Goal: Task Accomplishment & Management: Manage account settings

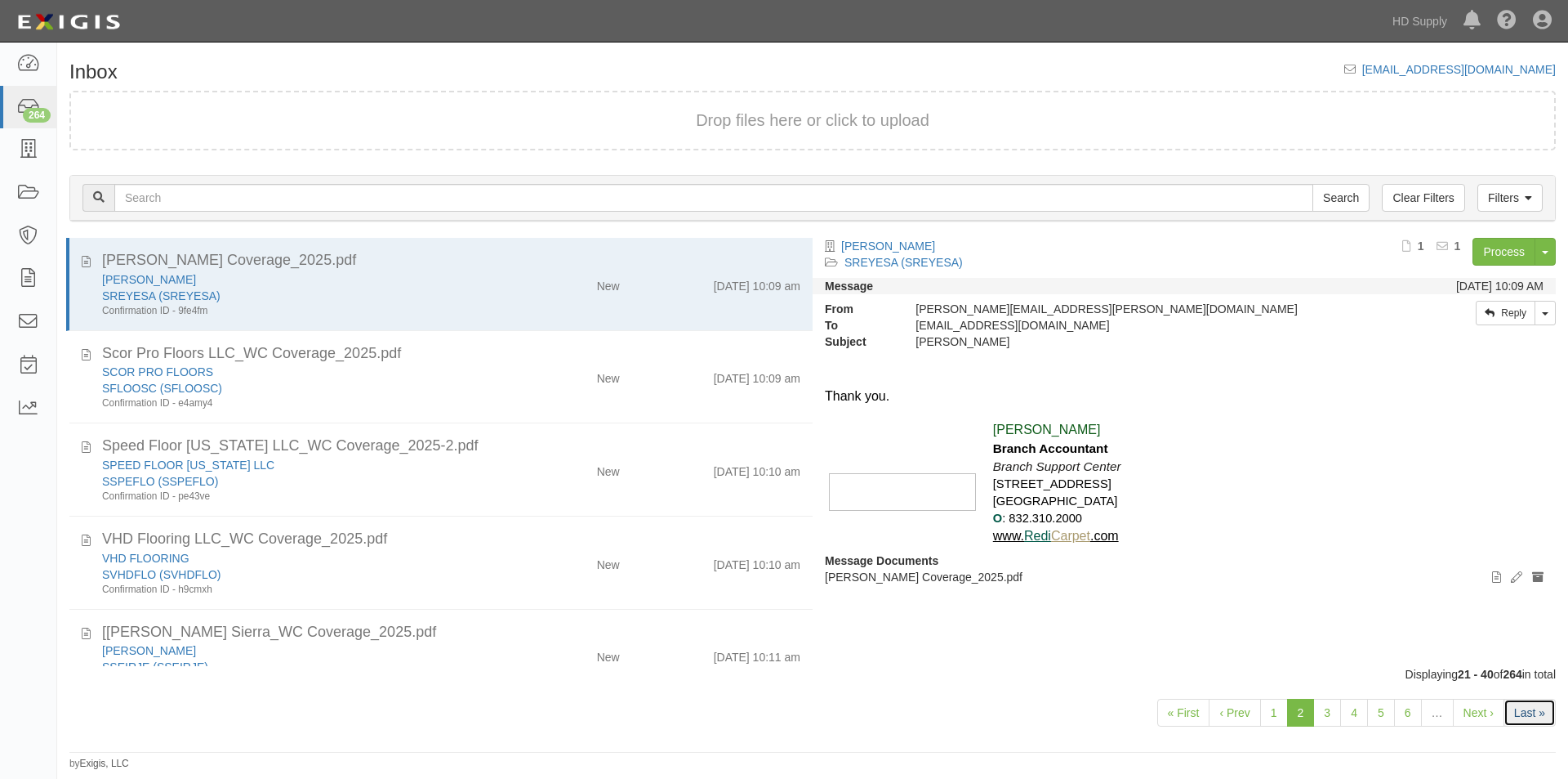
click at [1534, 706] on link "Last »" at bounding box center [1529, 712] width 52 height 28
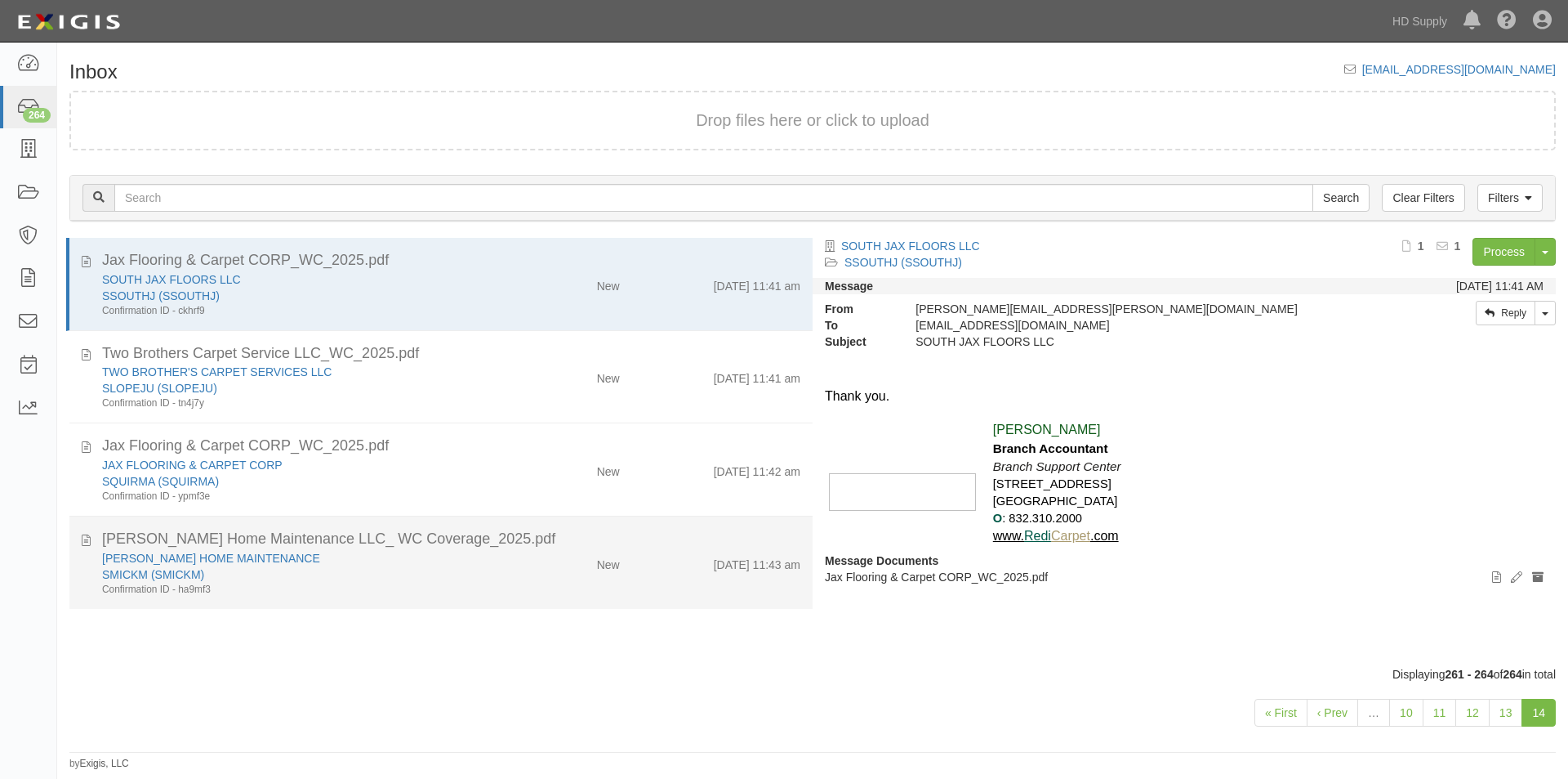
click at [512, 575] on div "MICKLES HOME MAINTENANCE SMICKM (SMICKM) Confirmation ID - ha9mf3 New 9/12/25 1…" at bounding box center [451, 573] width 723 height 46
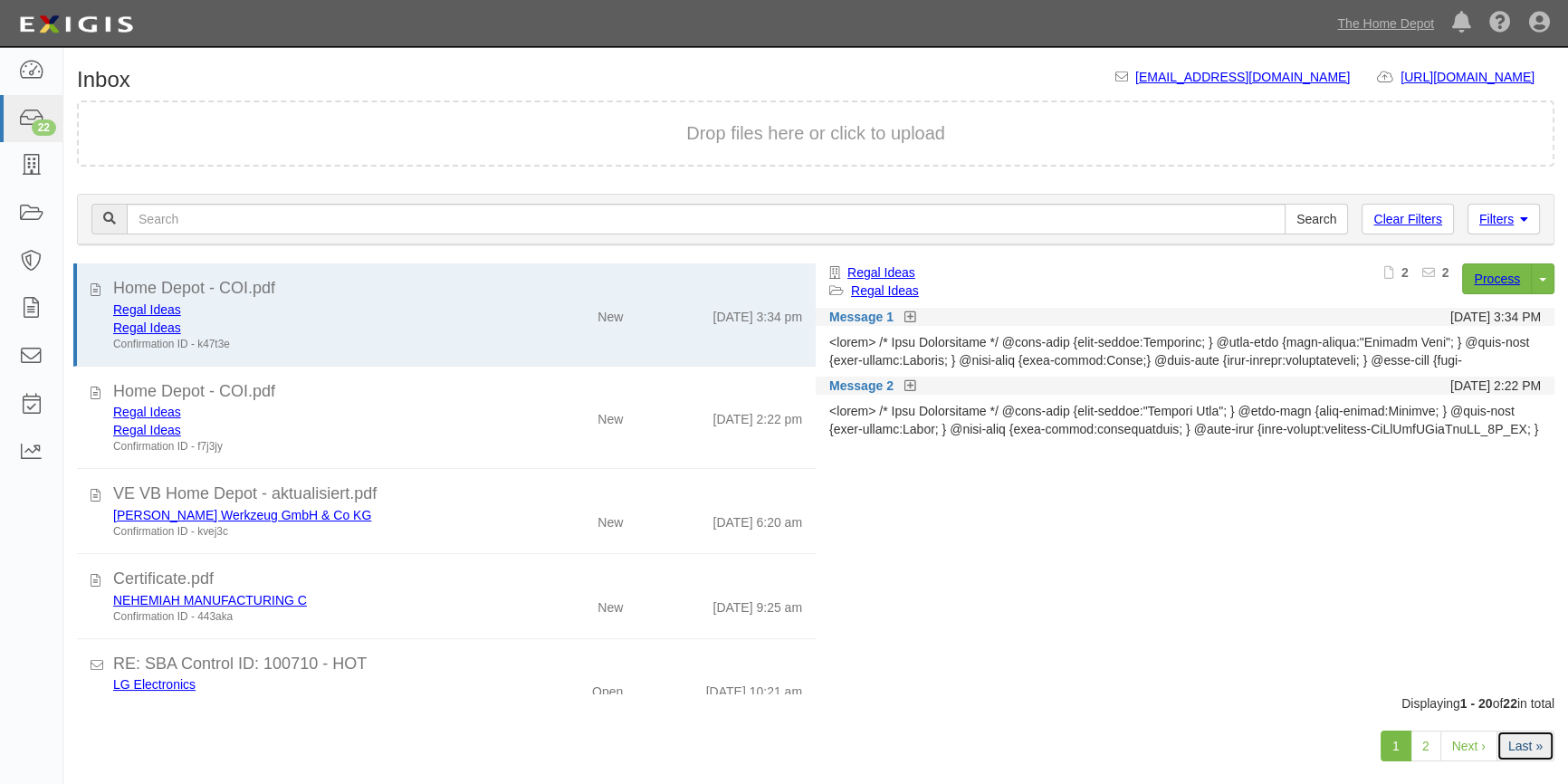
click at [1521, 735] on link "Last »" at bounding box center [1525, 746] width 58 height 31
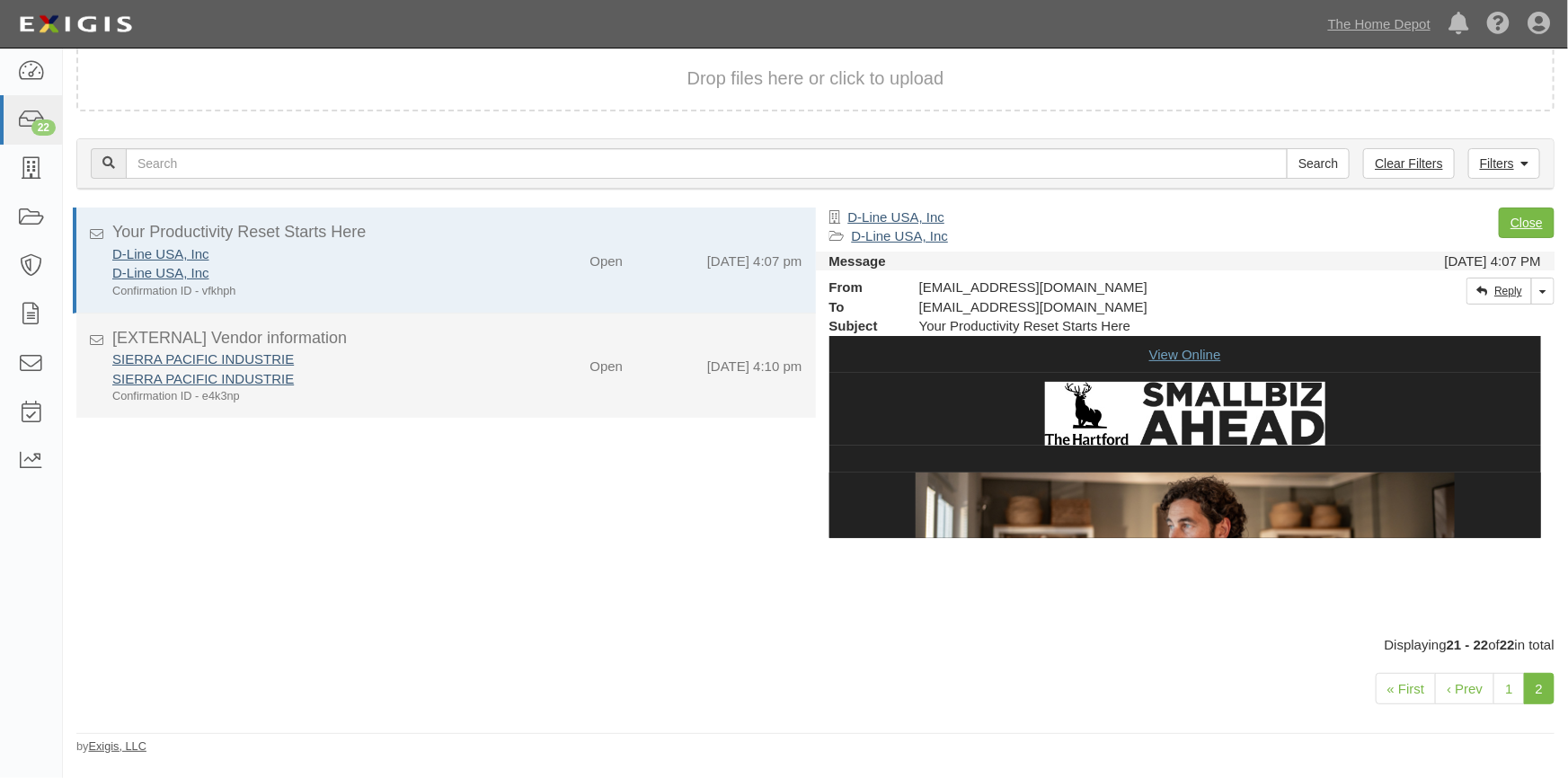
click at [499, 365] on div "SIERRA PACIFIC INDUSTRIE SIERRA PACIFIC INDUSTRIE Confirmation ID - e4k3np" at bounding box center [308, 377] width 418 height 55
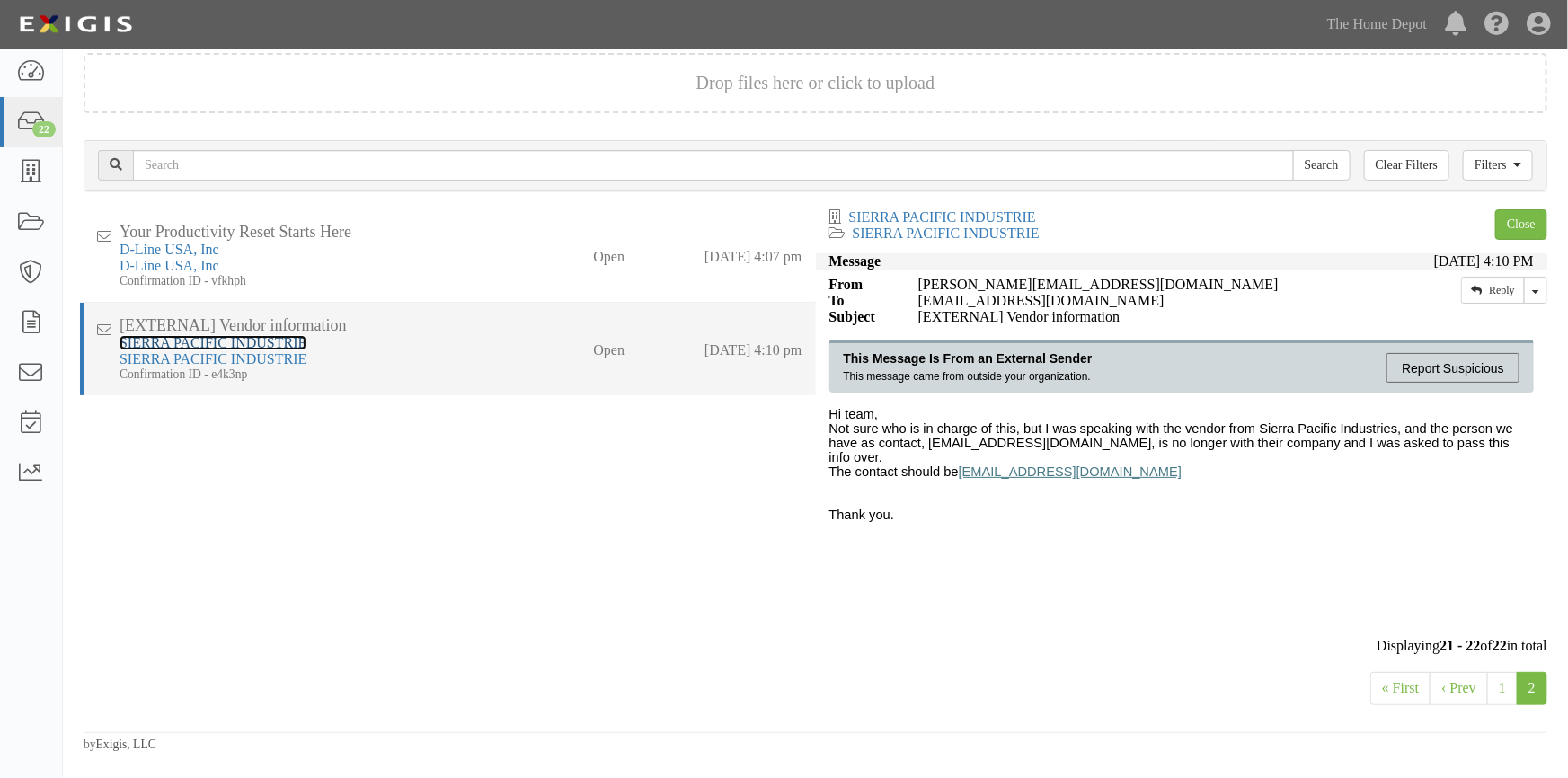
click at [171, 346] on link "SIERRA PACIFIC INDUSTRIE" at bounding box center [213, 342] width 187 height 16
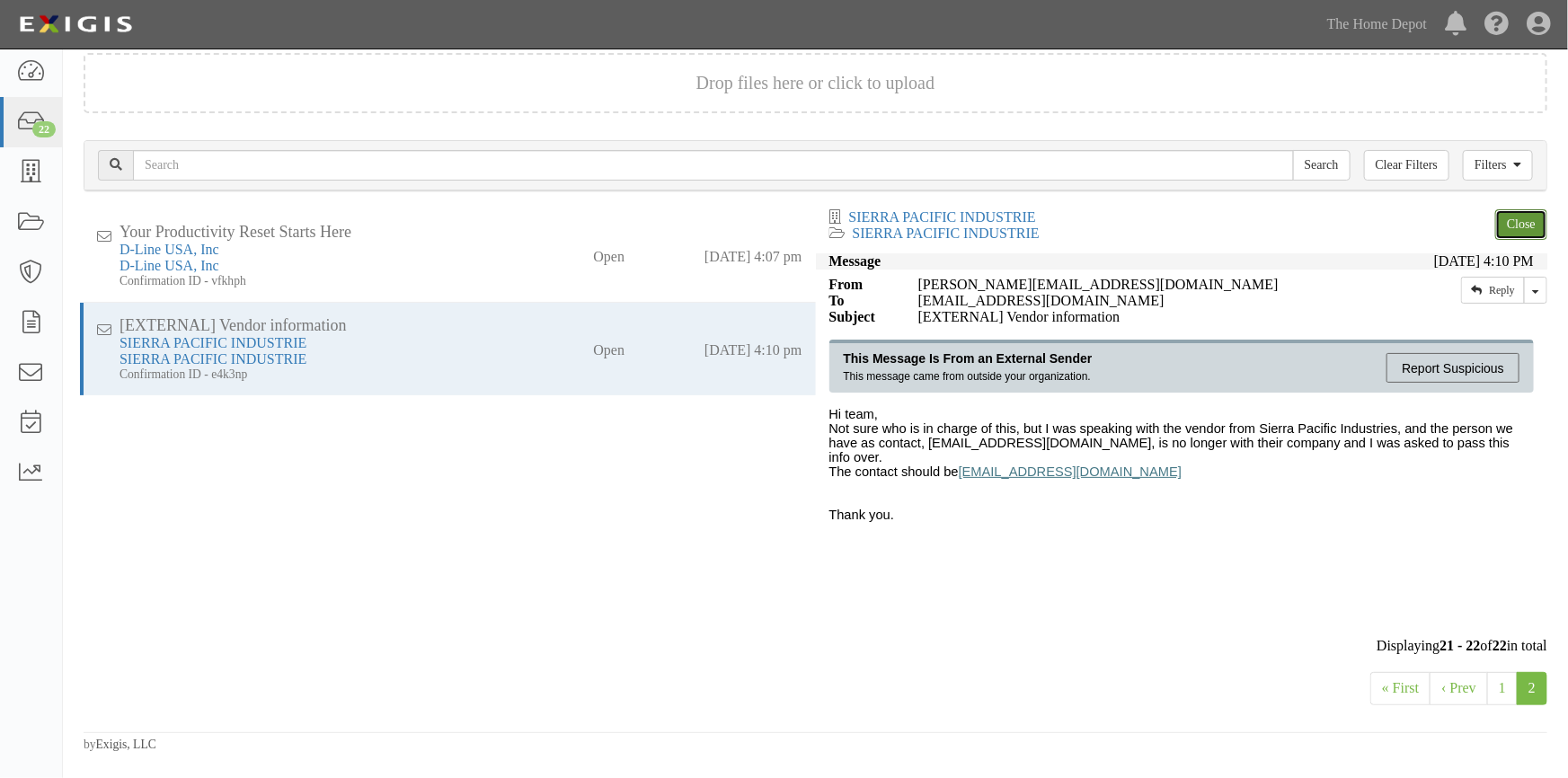
click at [1516, 228] on link "Close" at bounding box center [1521, 224] width 52 height 31
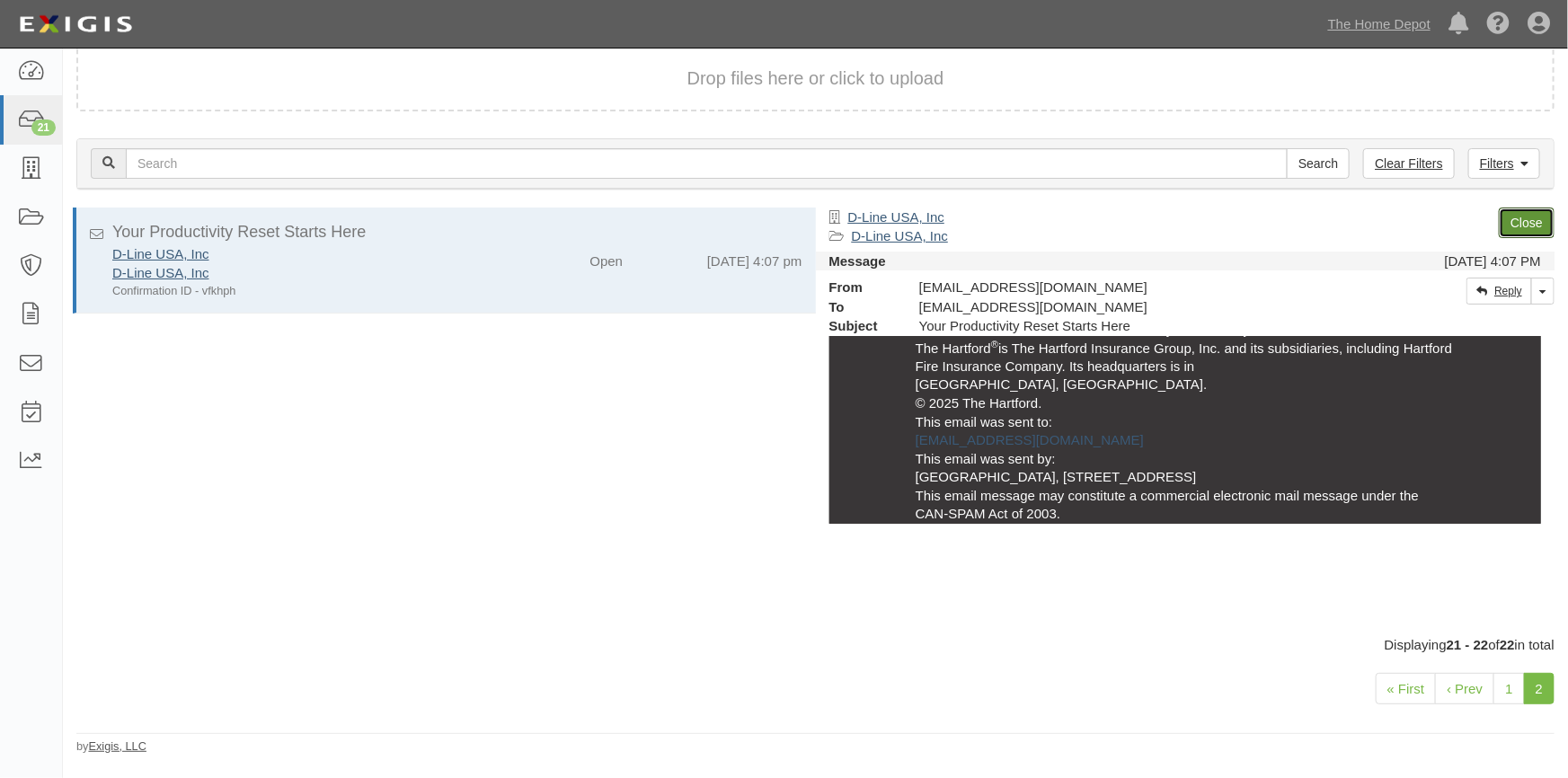
scroll to position [2143, 0]
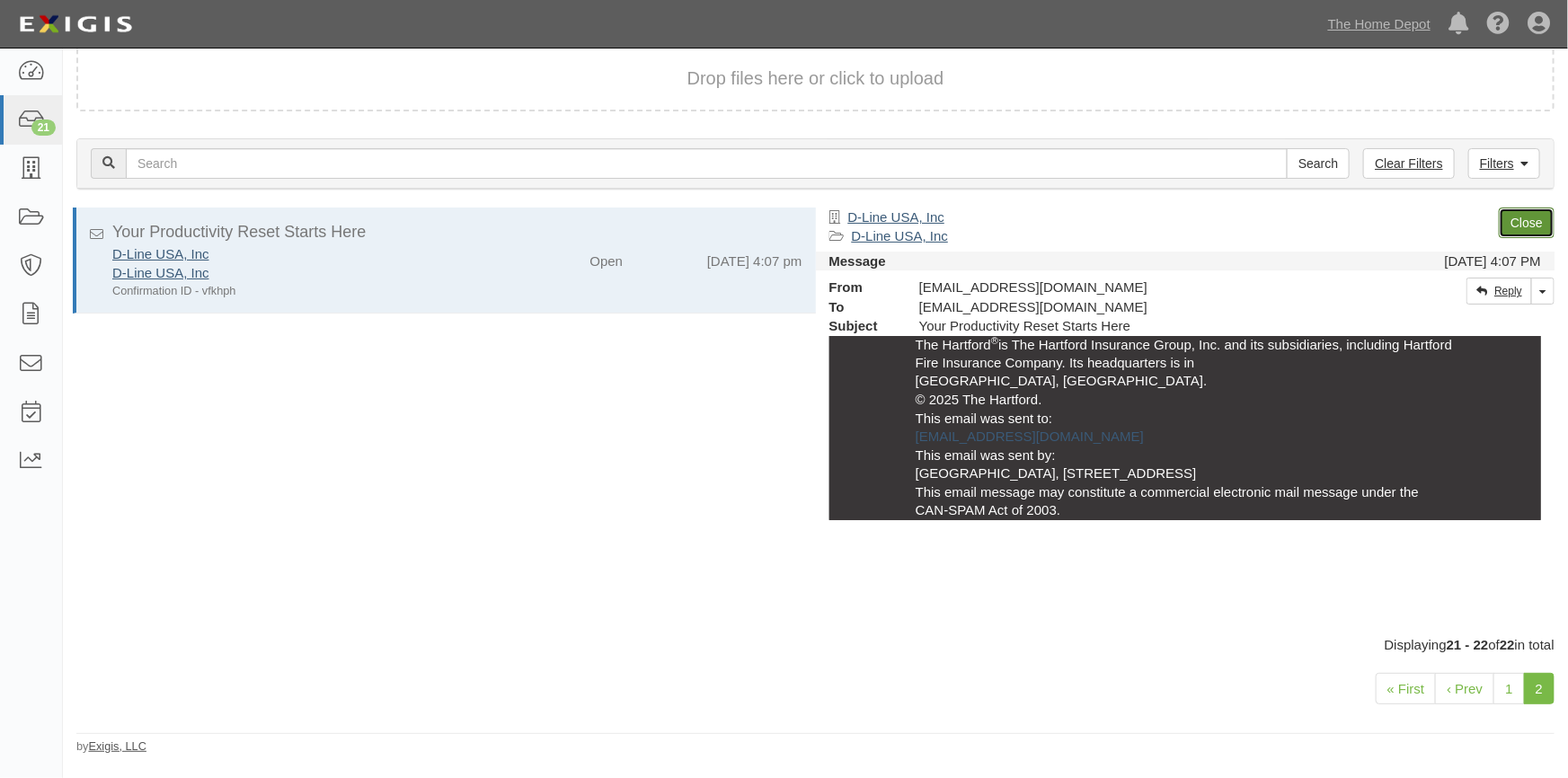
click at [1535, 216] on link "Close" at bounding box center [1526, 222] width 56 height 31
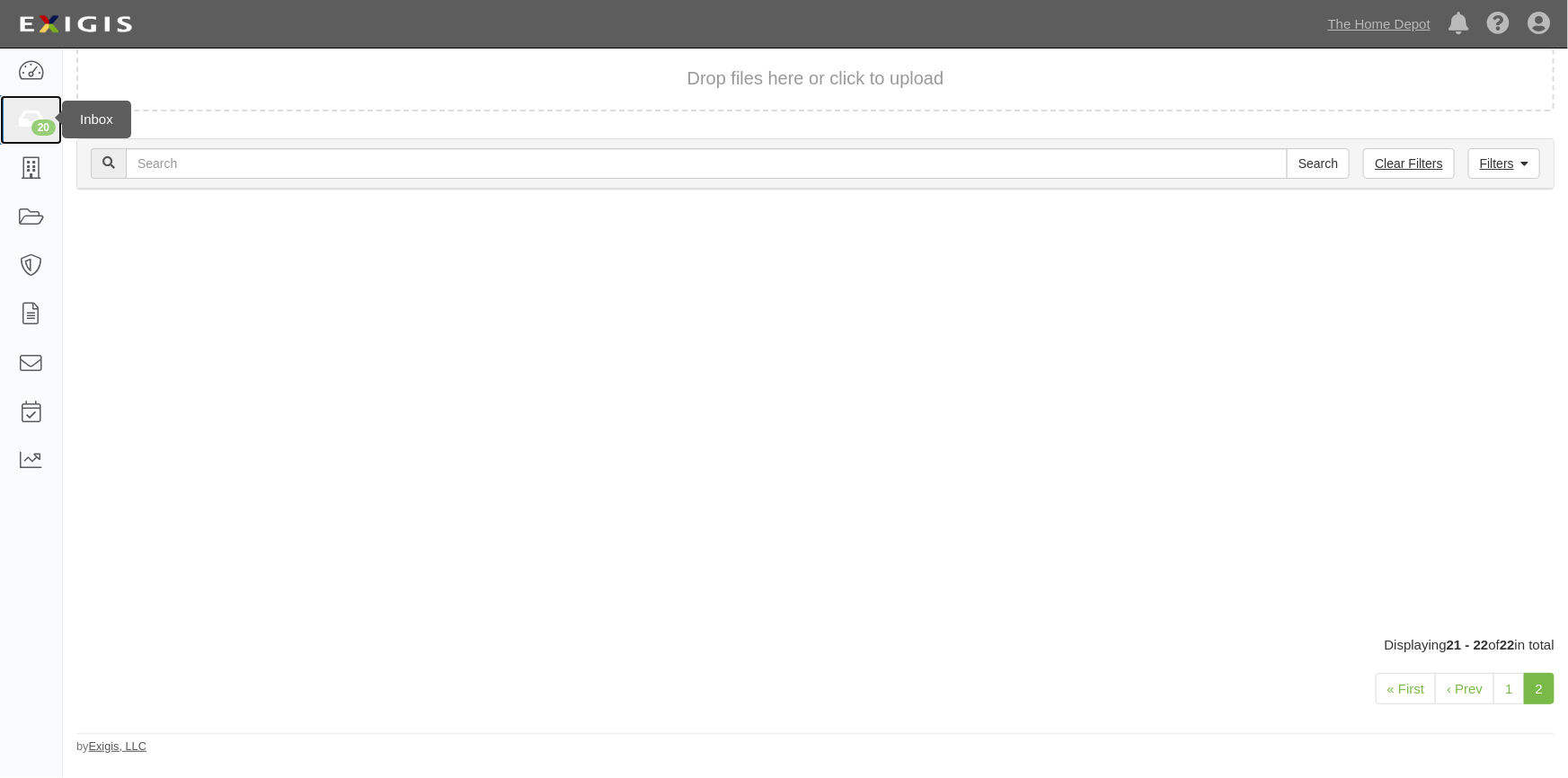
click at [32, 126] on div "20" at bounding box center [43, 127] width 24 height 16
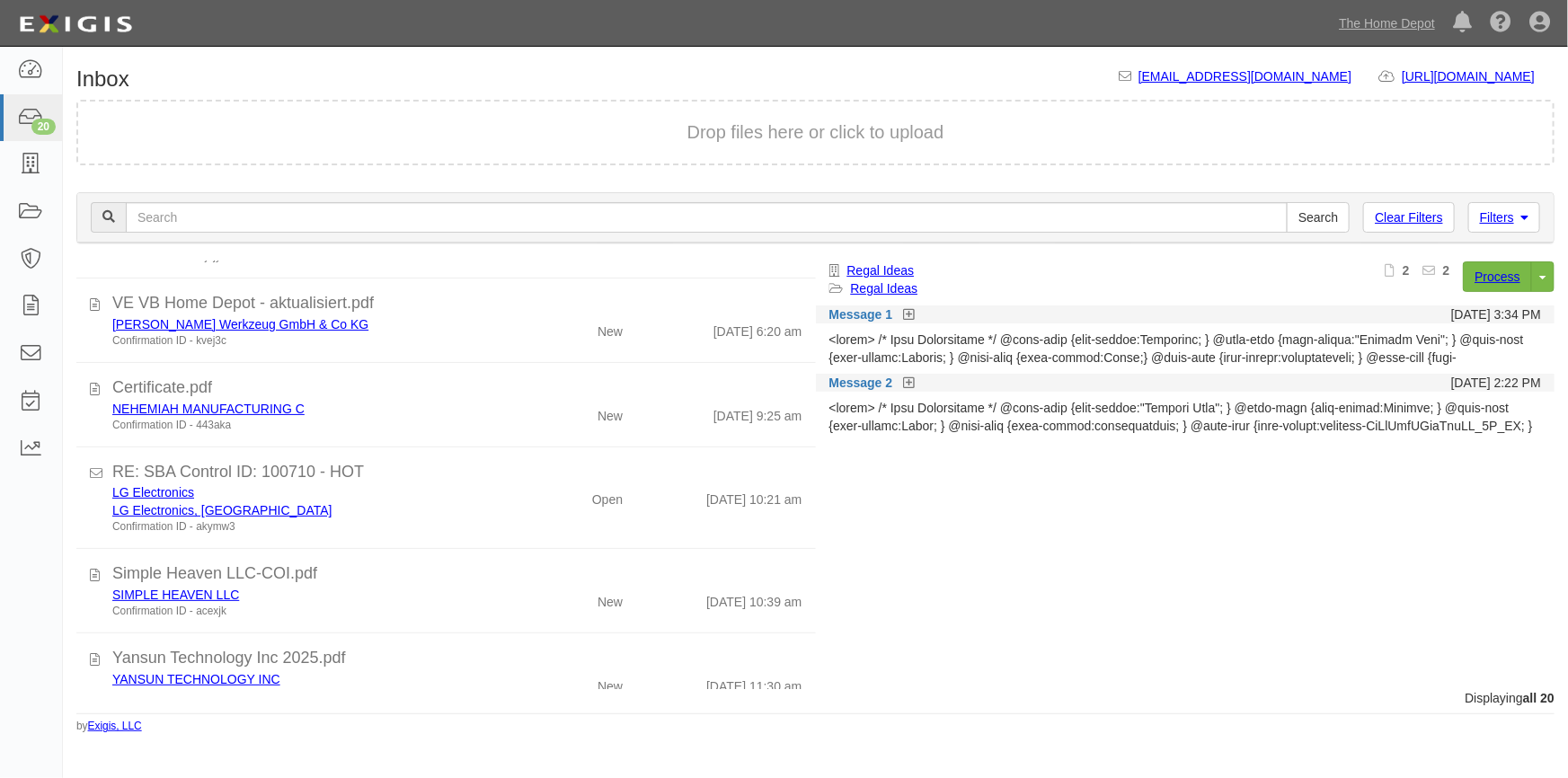
scroll to position [213, 0]
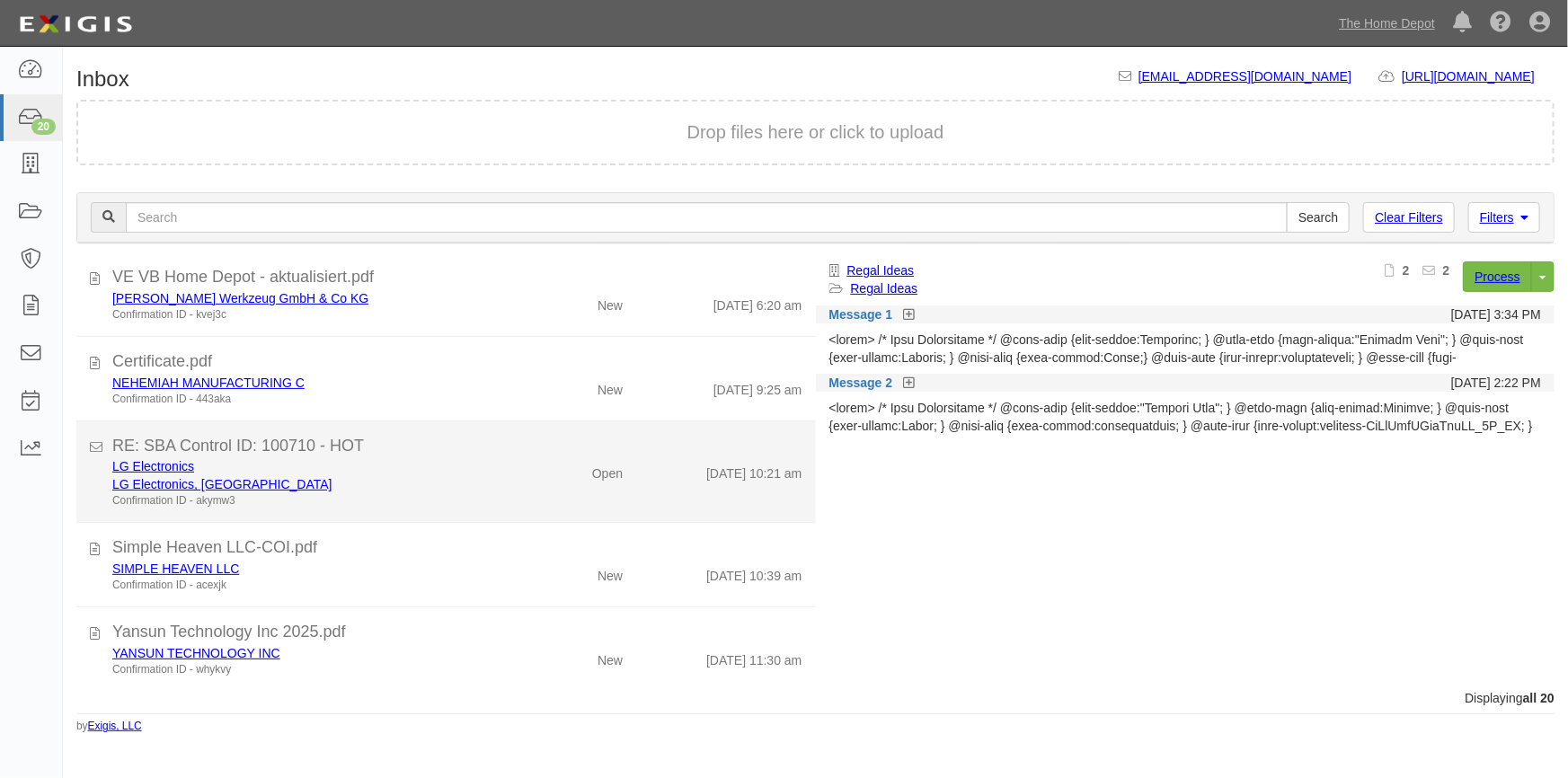
click at [433, 513] on li "RE: SBA Control ID: 100710 - HOT LG Electronics LG Electronics, USA Confirmatio…" at bounding box center [446, 472] width 739 height 103
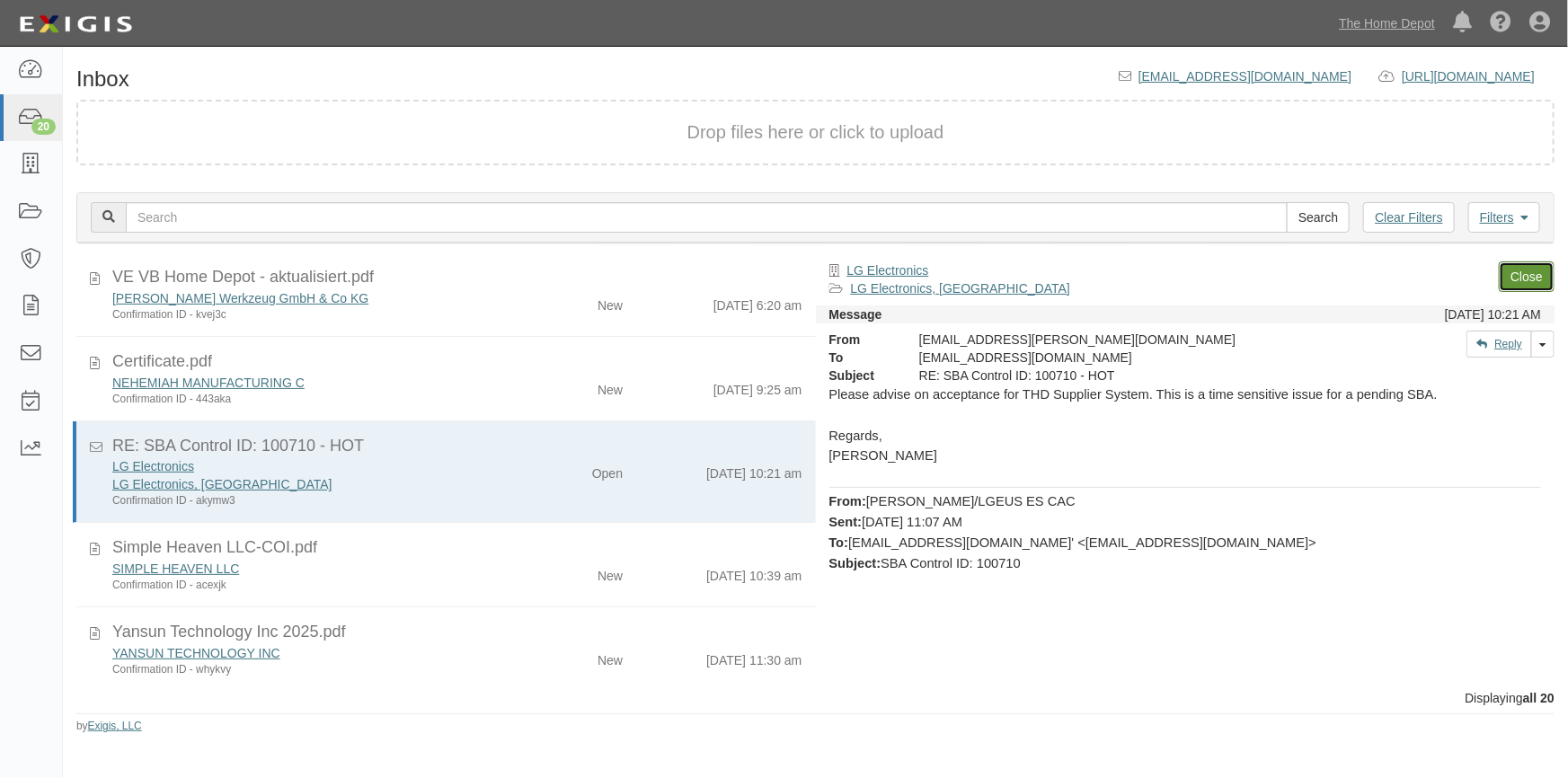
click at [1524, 270] on link "Close" at bounding box center [1526, 277] width 56 height 31
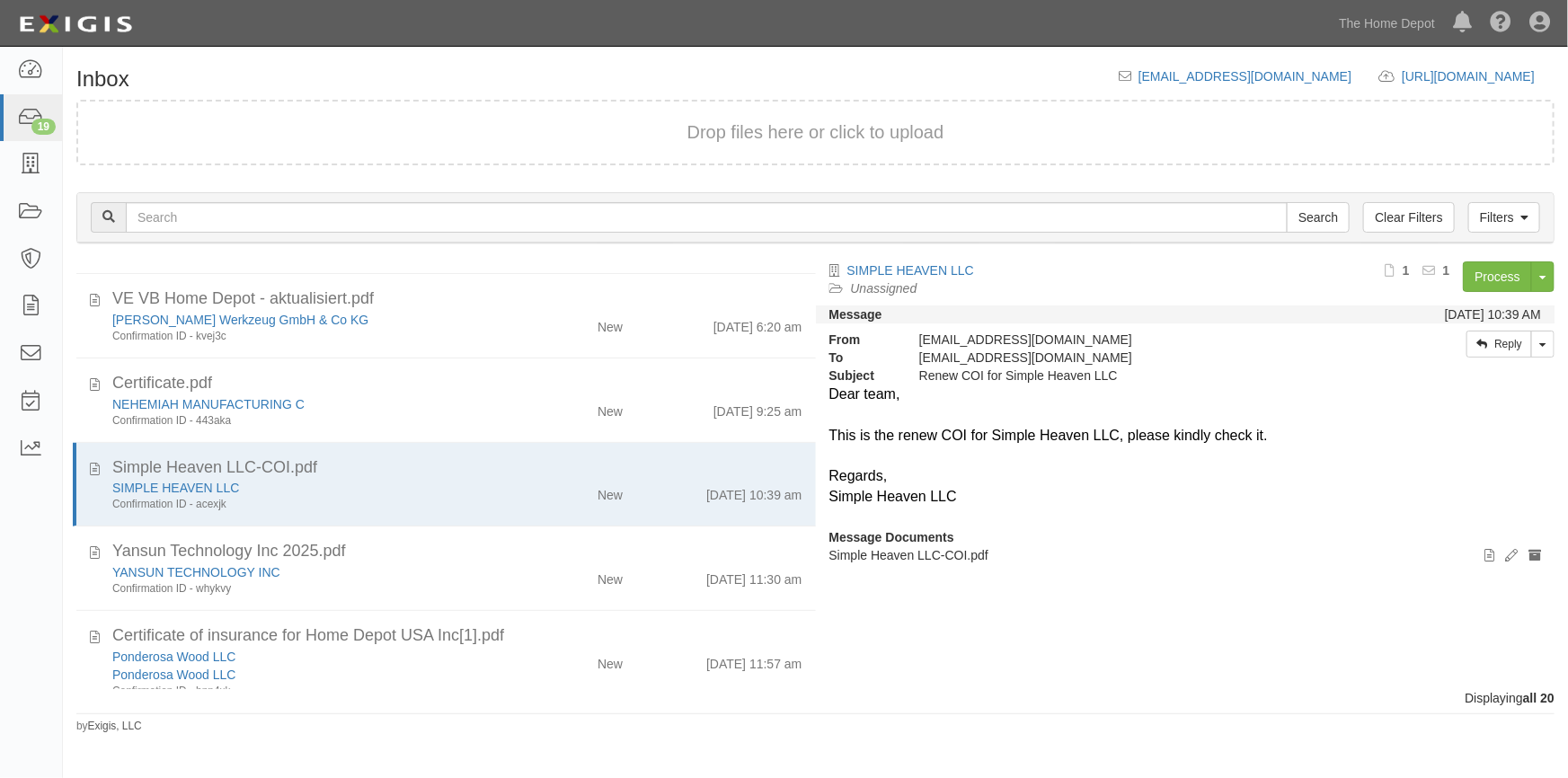
scroll to position [0, 0]
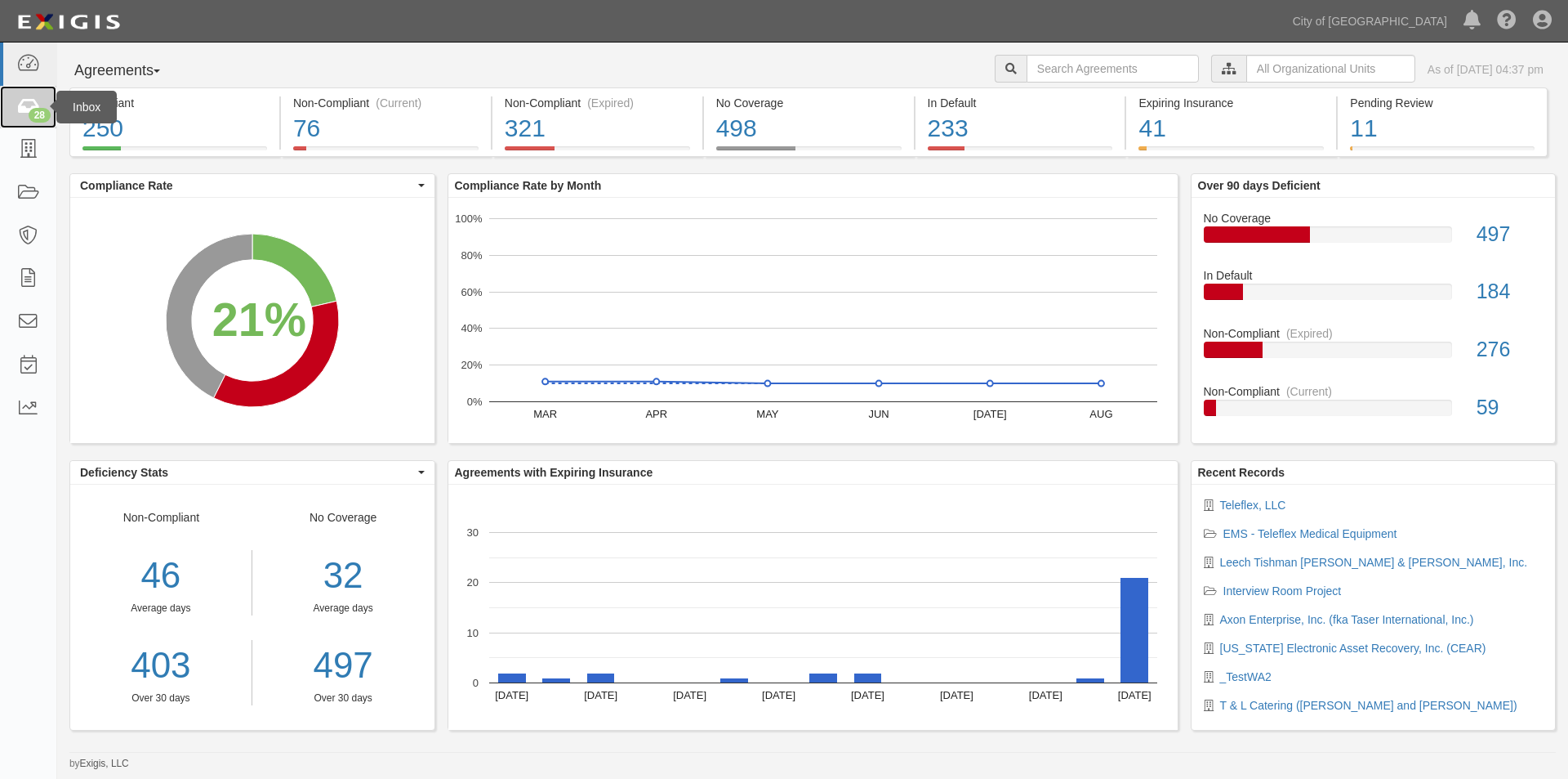
click at [24, 107] on icon at bounding box center [27, 108] width 23 height 19
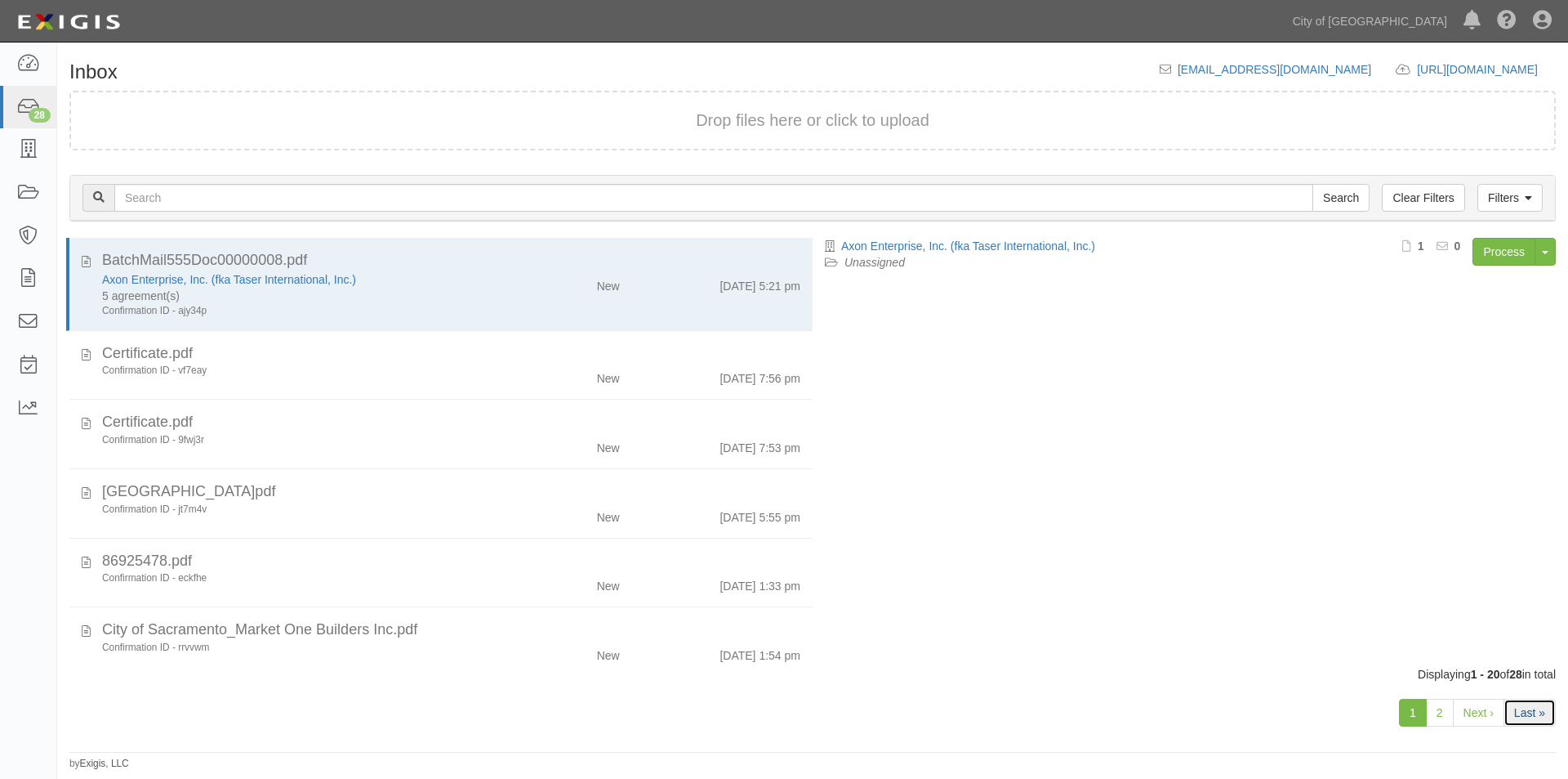
click at [1520, 711] on link "Last »" at bounding box center [1529, 712] width 52 height 28
